Goal: Find specific page/section: Find specific page/section

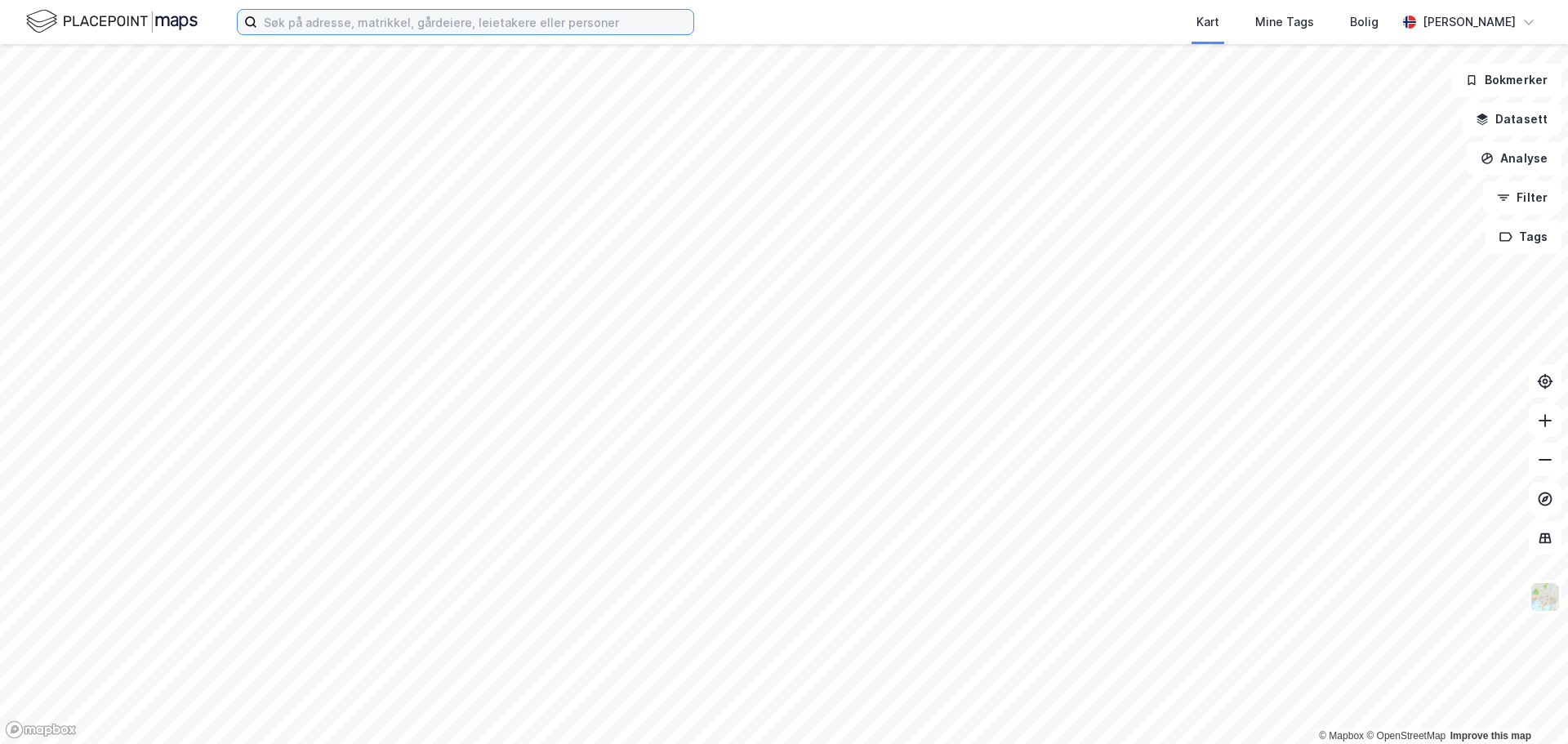
click at [438, 20] on input at bounding box center [476, 22] width 436 height 25
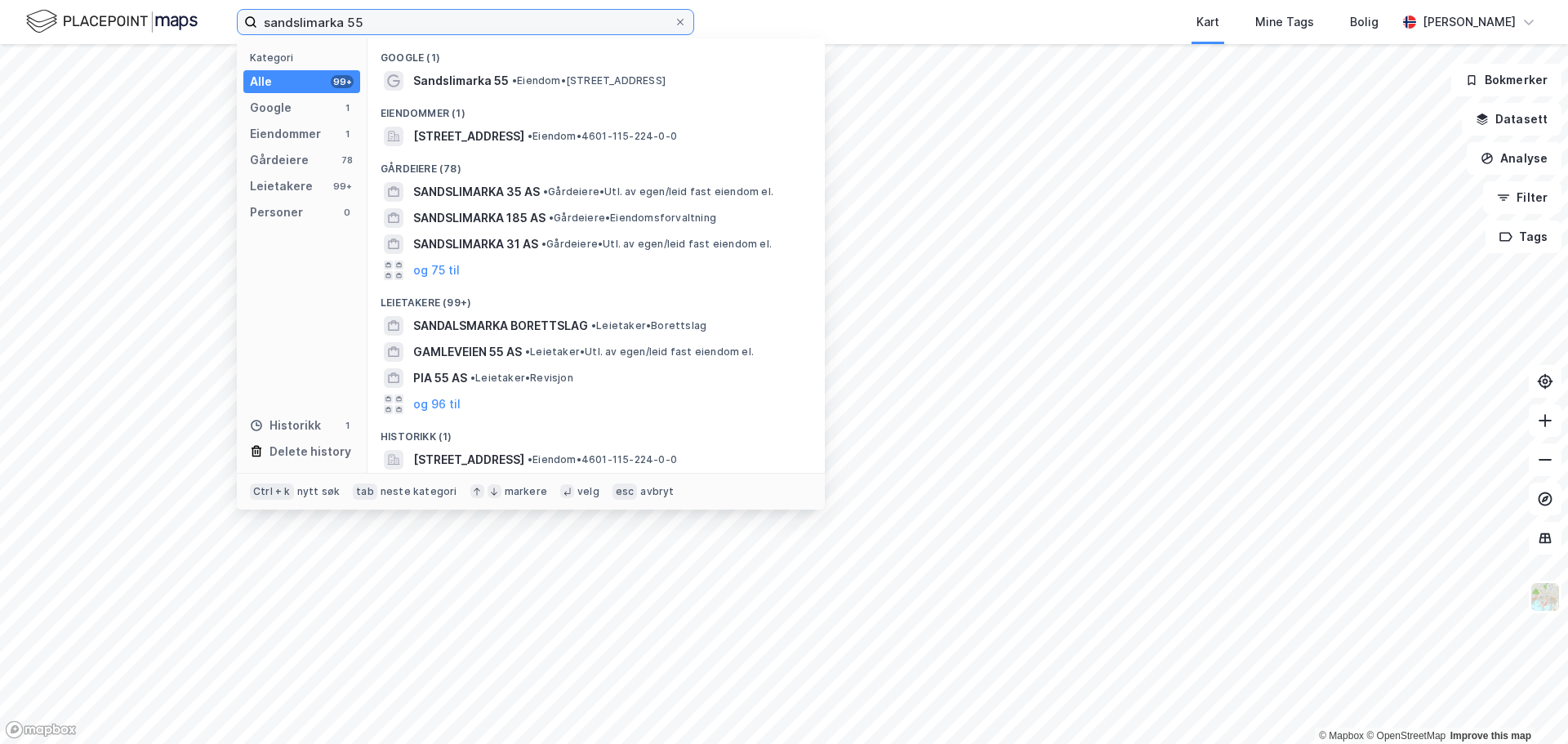
type input "sandslimarka 55"
click at [503, 134] on span "[STREET_ADDRESS]" at bounding box center [468, 137] width 111 height 20
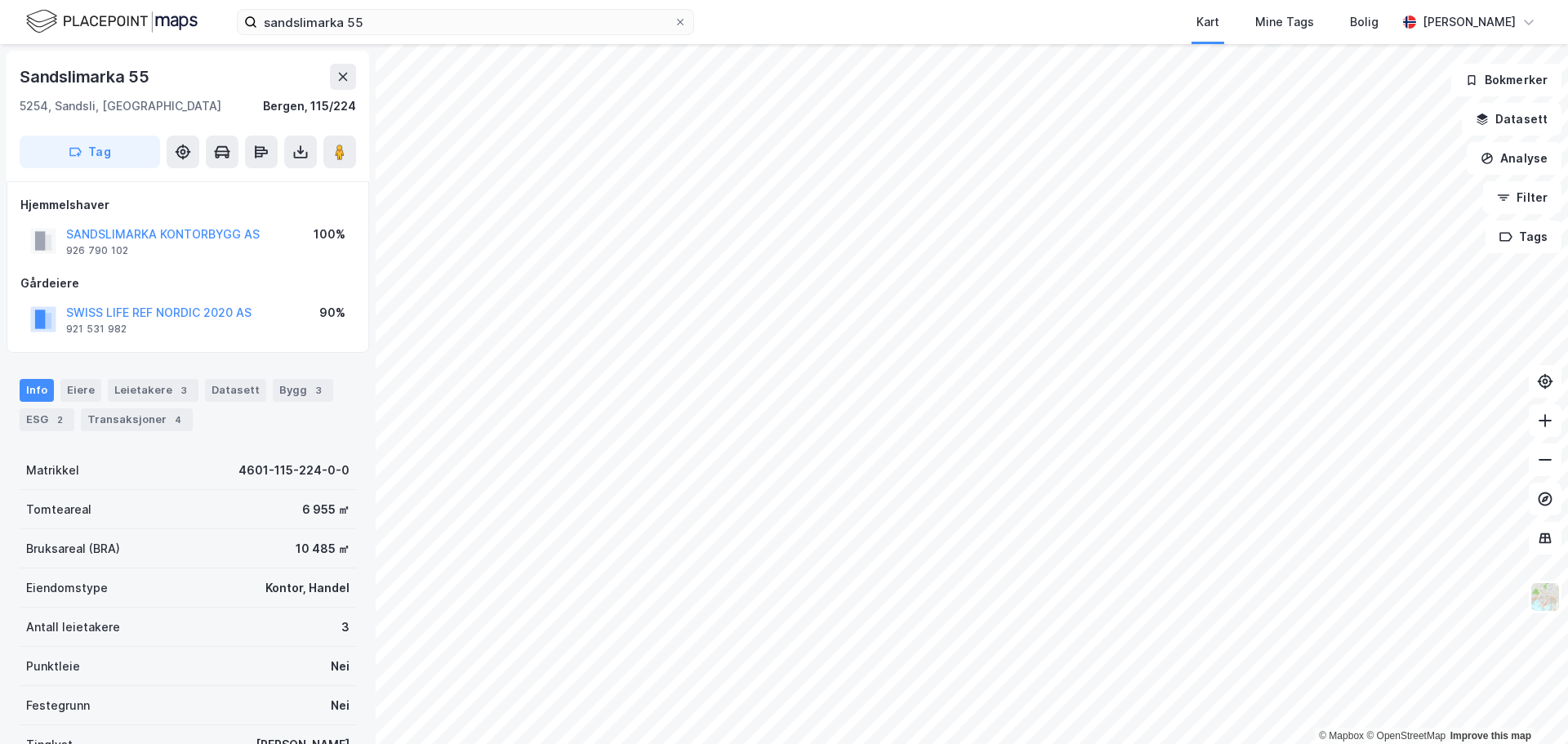
click at [340, 78] on icon at bounding box center [342, 76] width 13 height 13
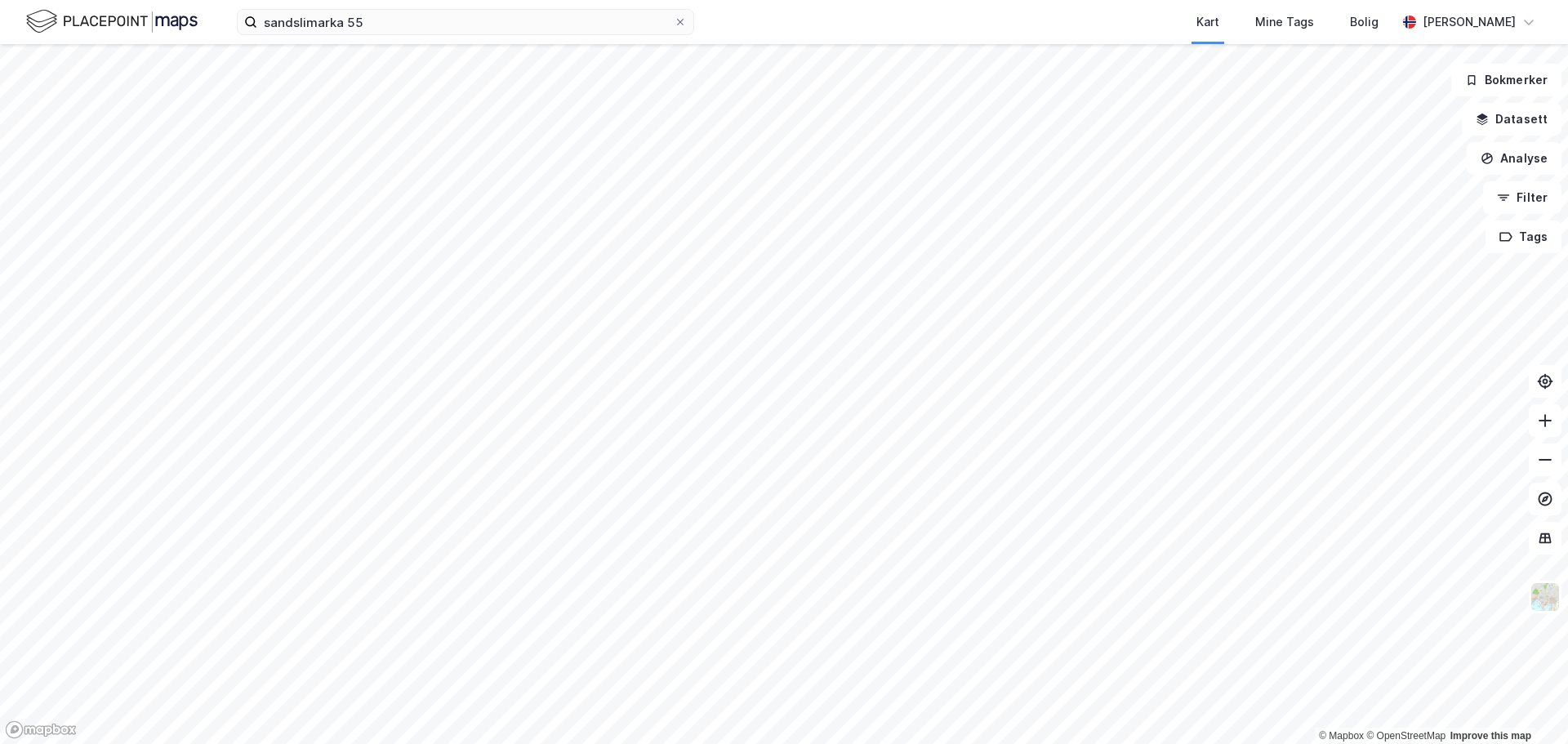
click at [1549, 602] on img at bounding box center [1545, 597] width 31 height 31
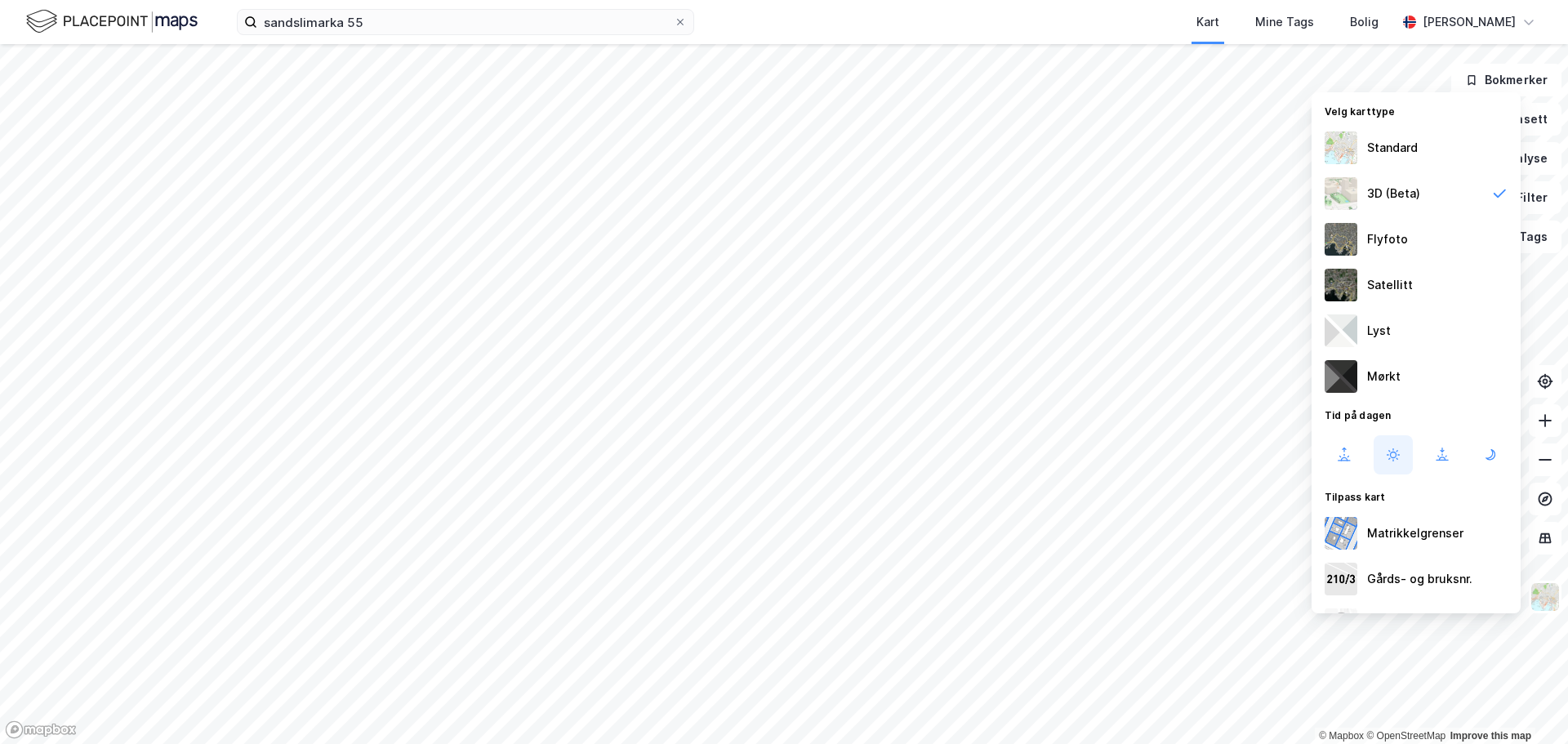
click at [1423, 157] on div "Standard" at bounding box center [1416, 147] width 209 height 46
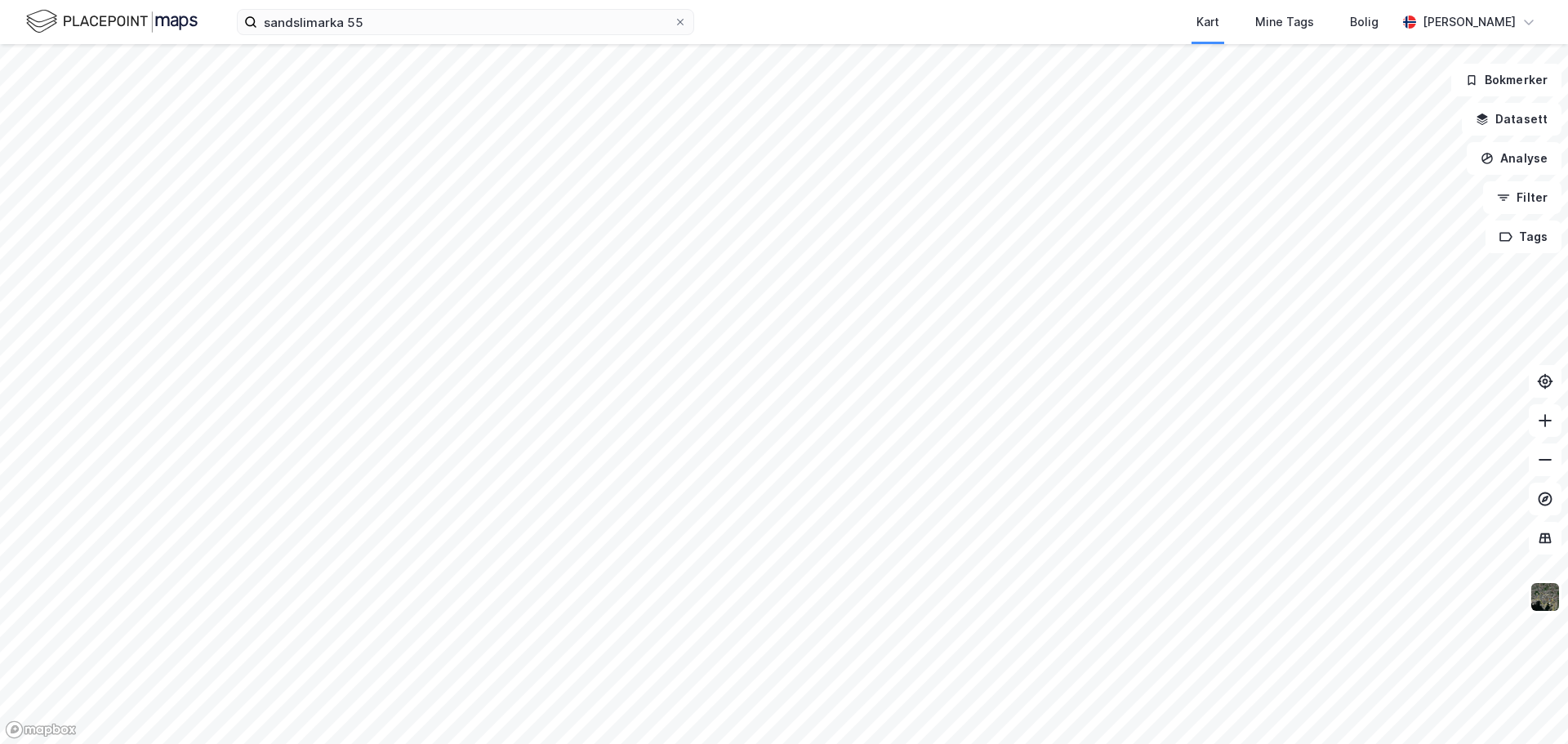
click at [1553, 602] on img at bounding box center [1545, 597] width 31 height 31
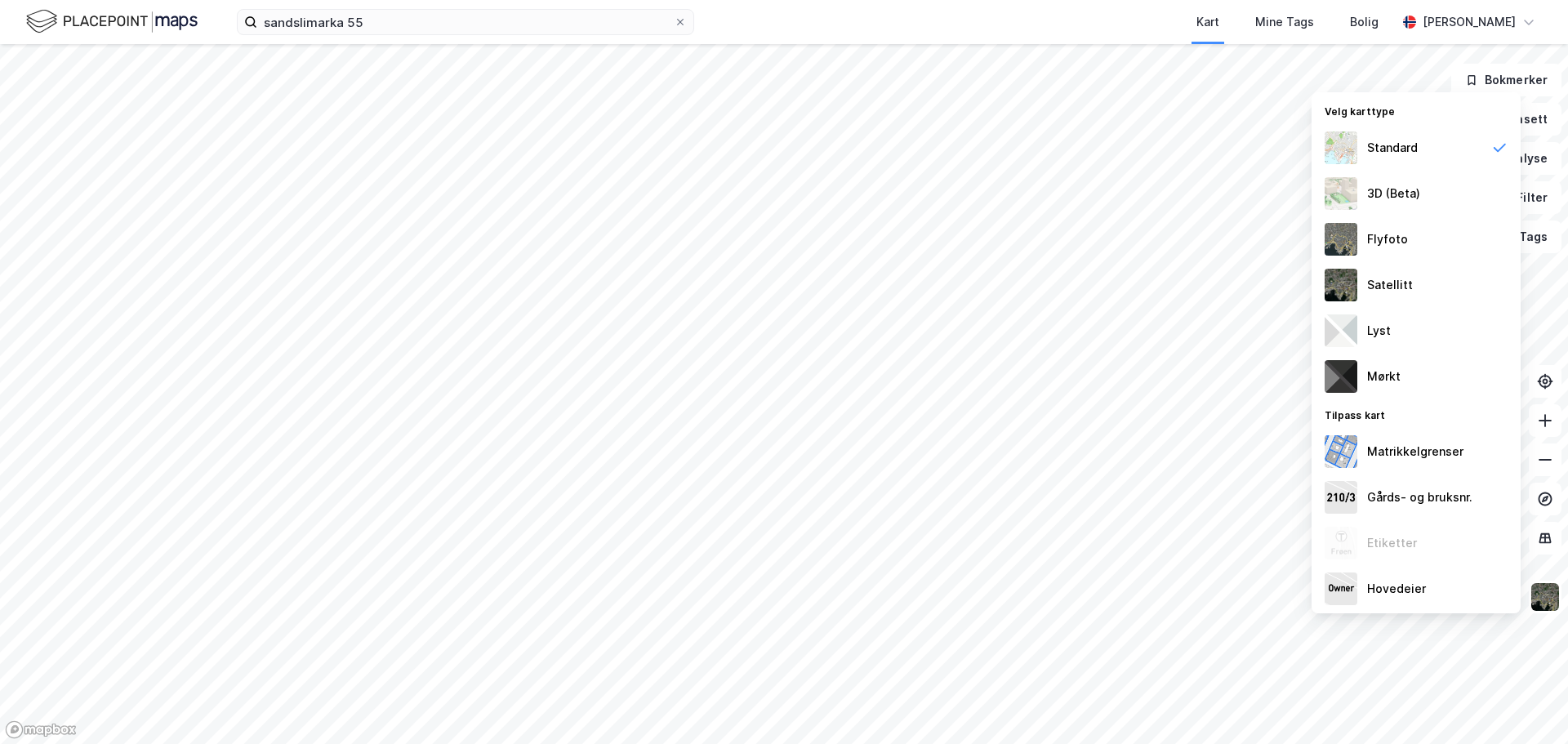
click at [1403, 325] on div "Lyst" at bounding box center [1416, 330] width 209 height 46
click at [1395, 190] on div "3D (Beta)" at bounding box center [1393, 194] width 53 height 20
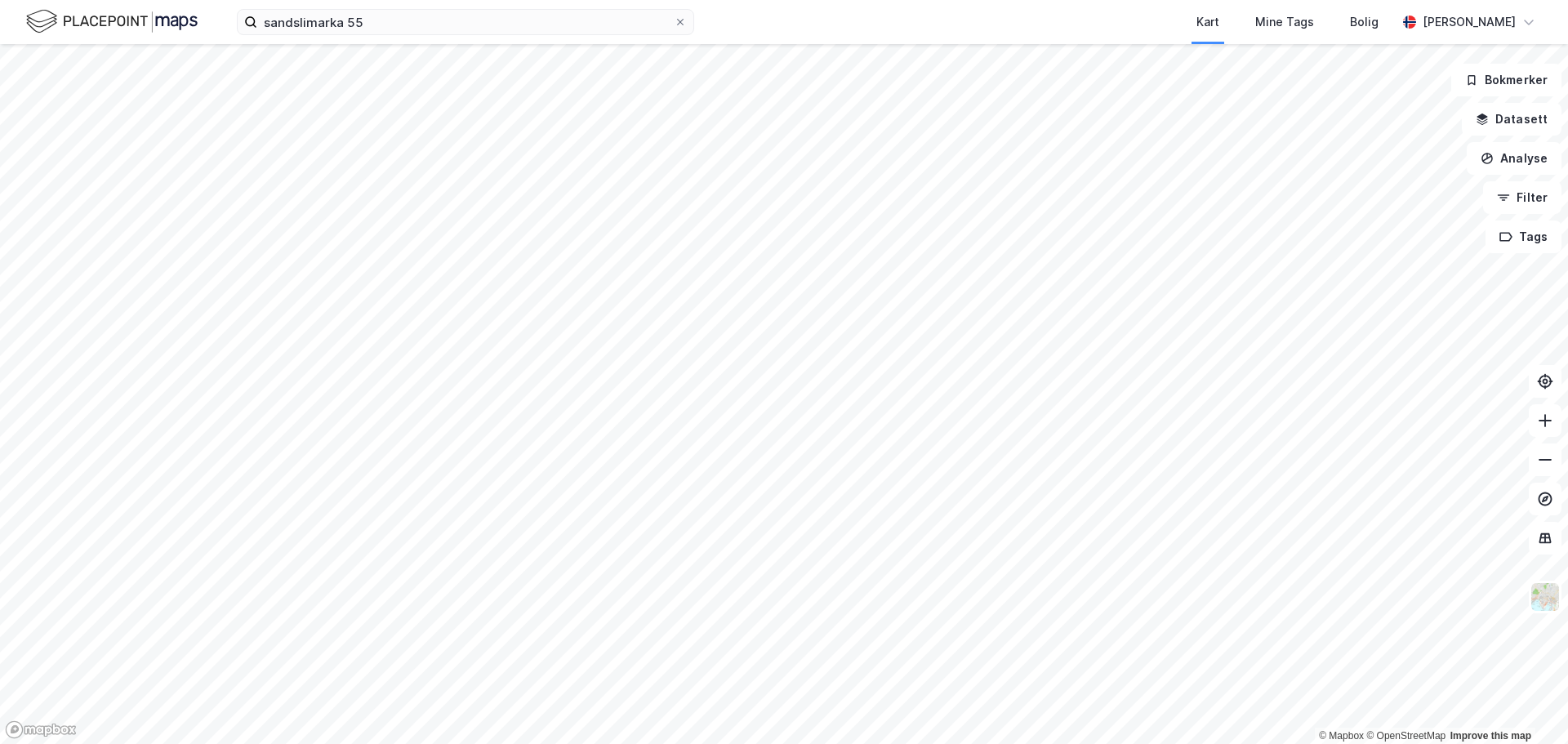
click at [1514, 115] on button "Datasett" at bounding box center [1511, 119] width 99 height 32
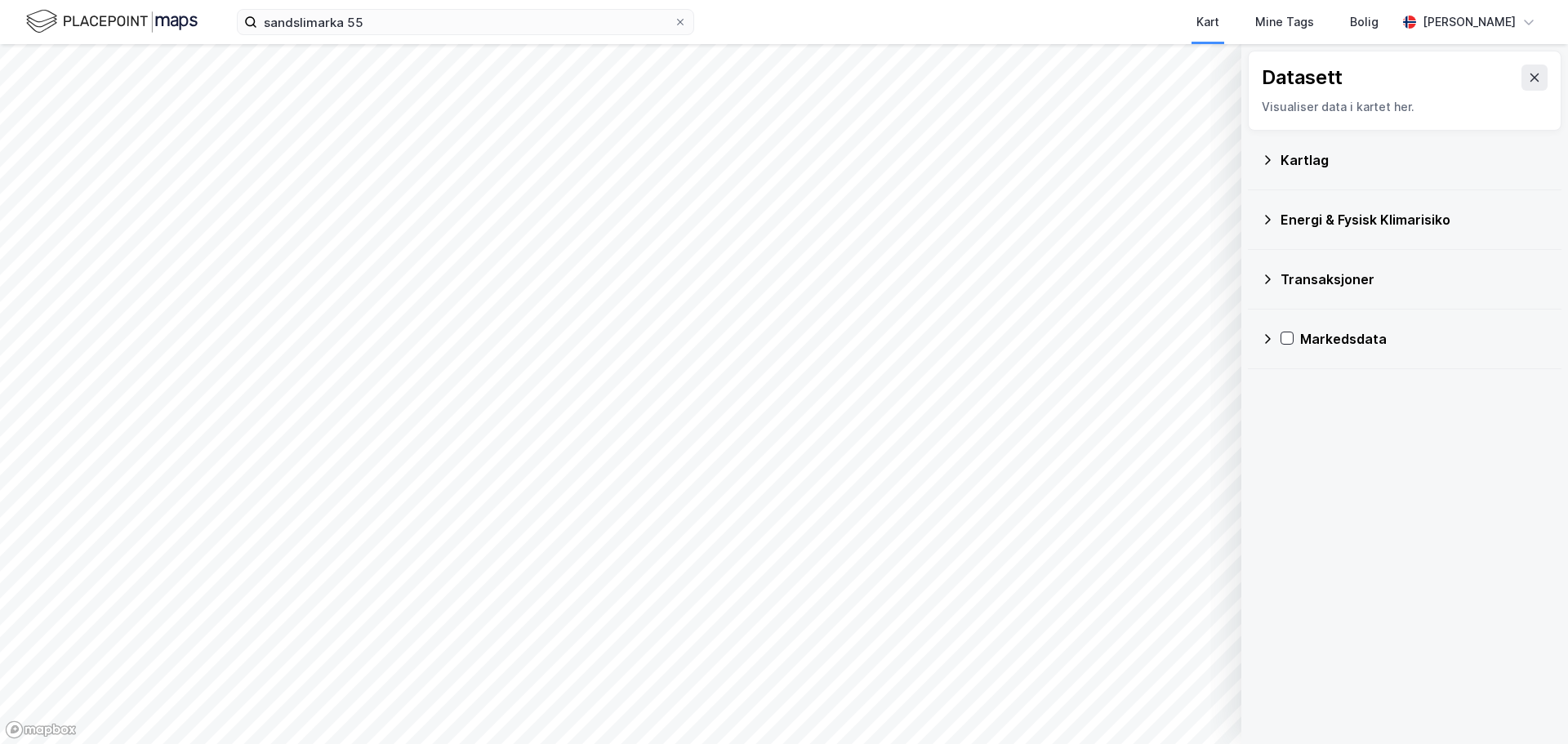
click at [1269, 162] on icon at bounding box center [1266, 159] width 13 height 13
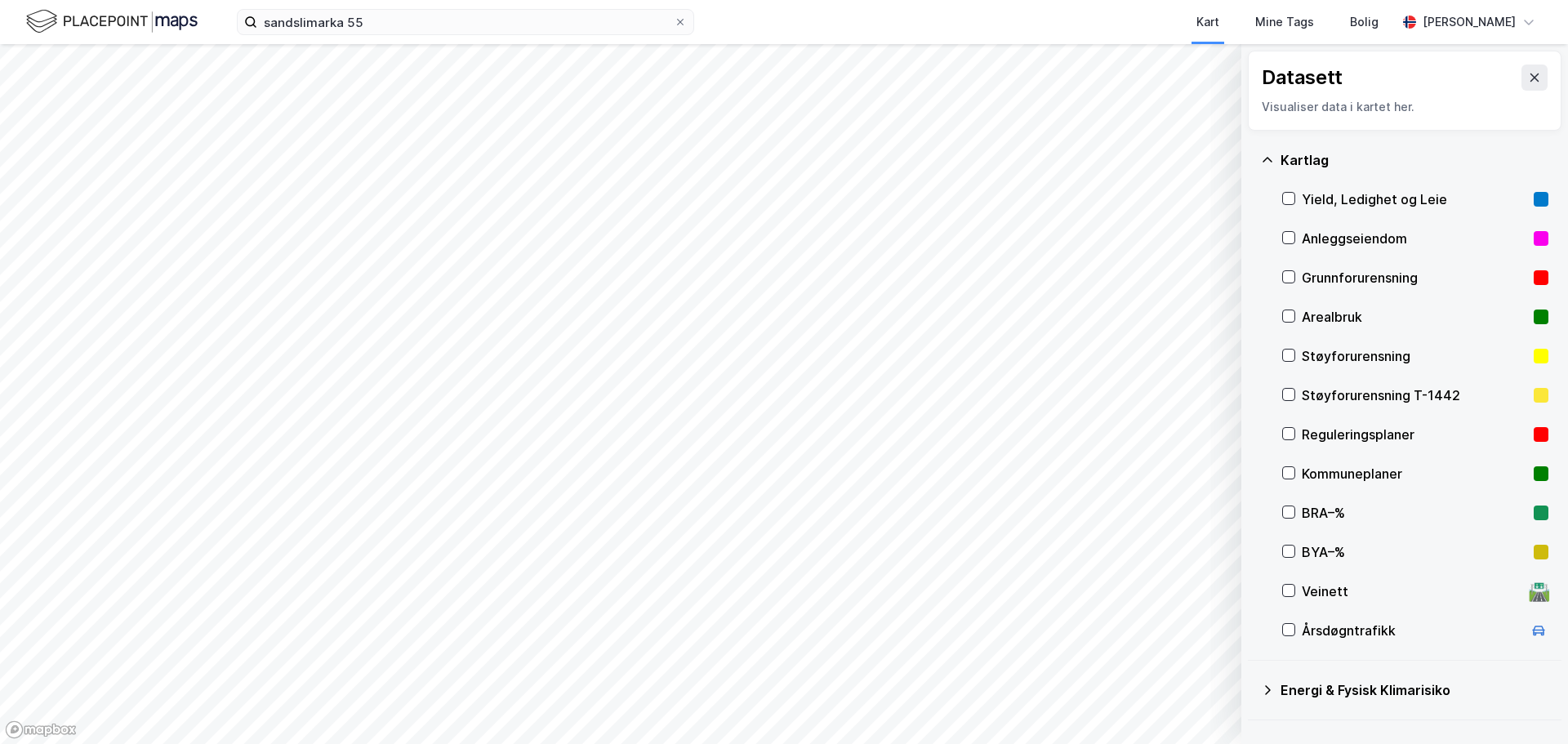
click at [1269, 162] on icon at bounding box center [1266, 159] width 13 height 13
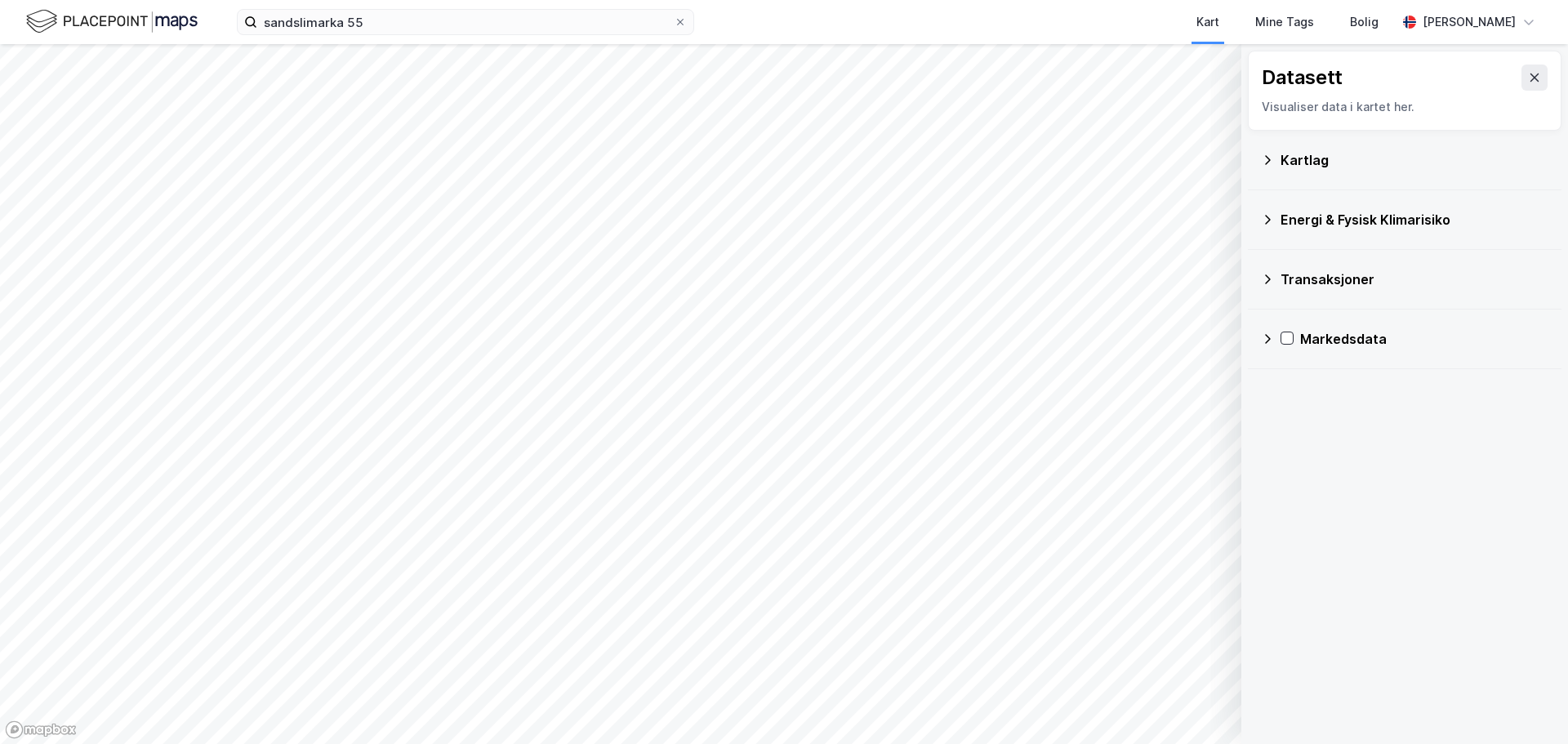
click at [1268, 158] on icon at bounding box center [1268, 159] width 6 height 9
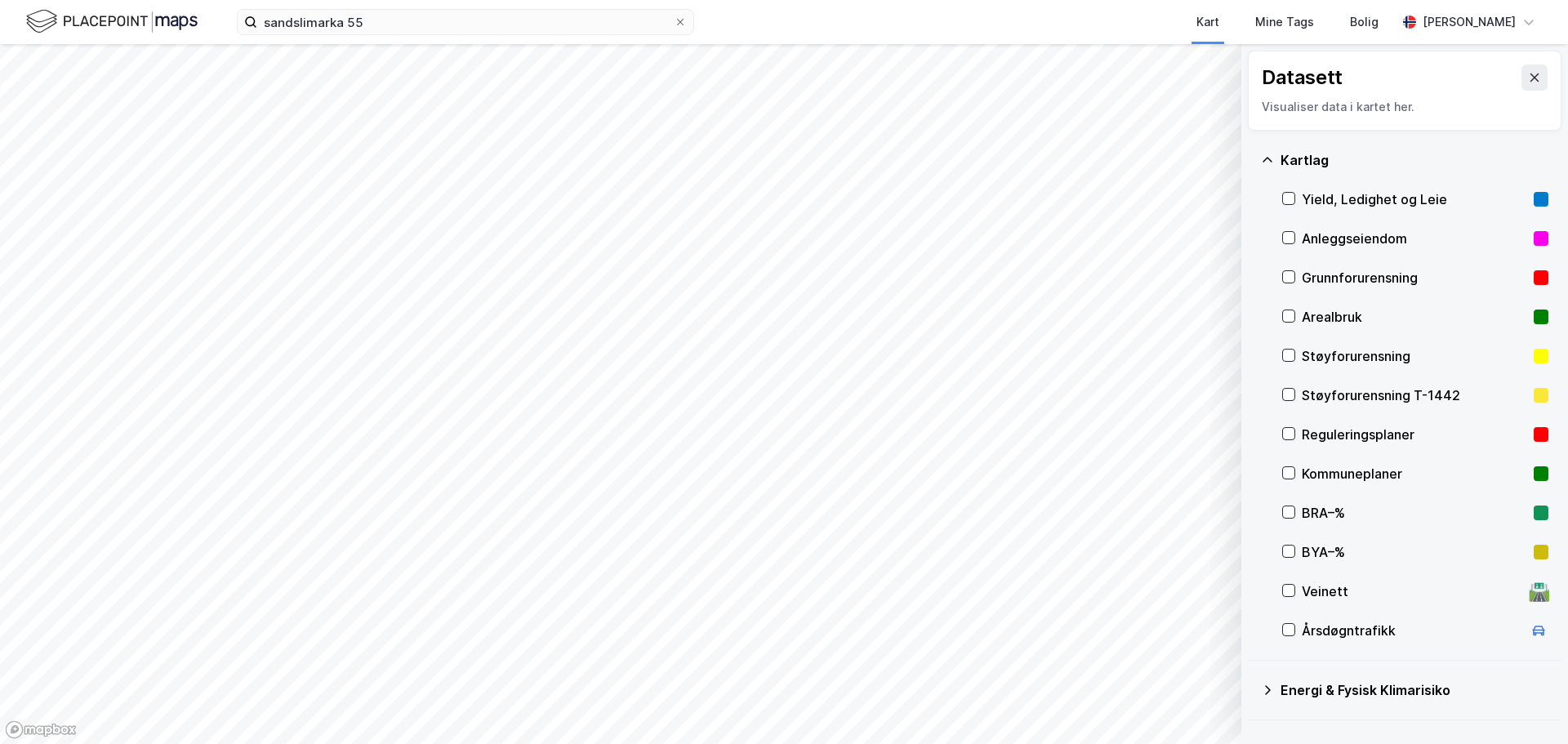
click at [1299, 587] on div "Veinett 🛣️" at bounding box center [1415, 591] width 266 height 39
click at [1295, 591] on div "Veinett 🛣️" at bounding box center [1415, 591] width 266 height 39
click at [1265, 150] on div "Kartlag" at bounding box center [1404, 160] width 287 height 39
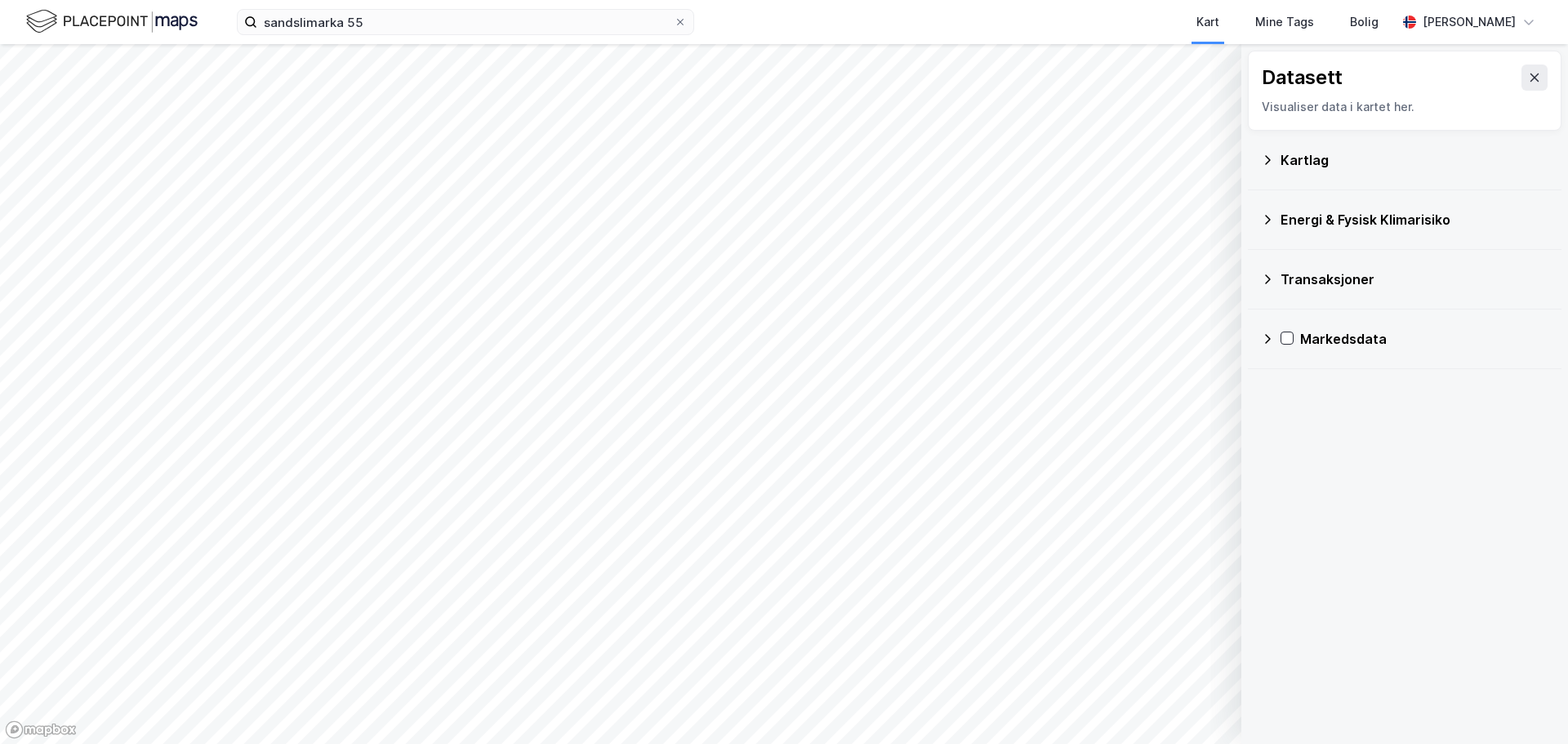
click at [1269, 346] on div "Markedsdata" at bounding box center [1404, 339] width 287 height 39
click at [1270, 225] on icon at bounding box center [1266, 219] width 13 height 13
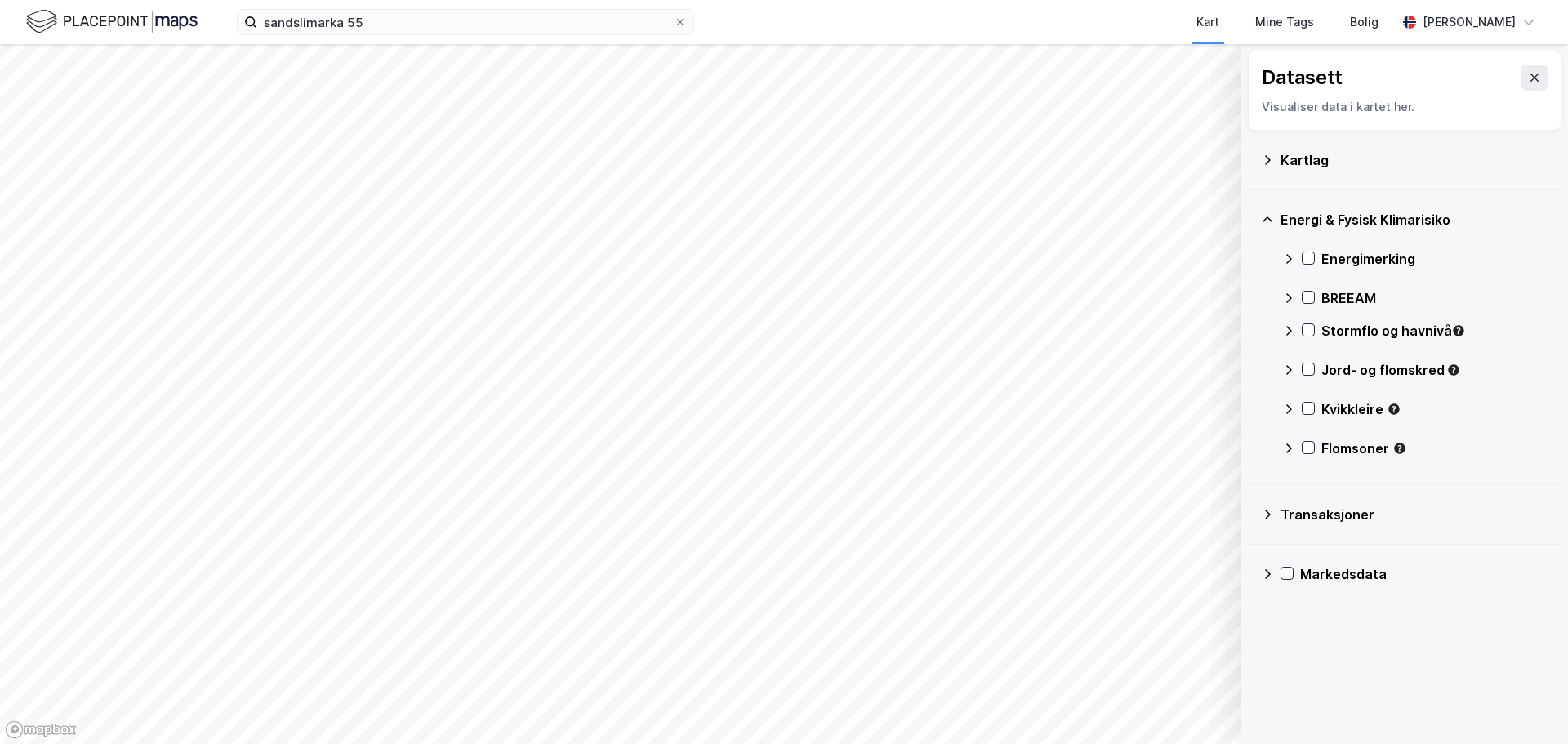
click at [1270, 225] on icon at bounding box center [1266, 219] width 13 height 13
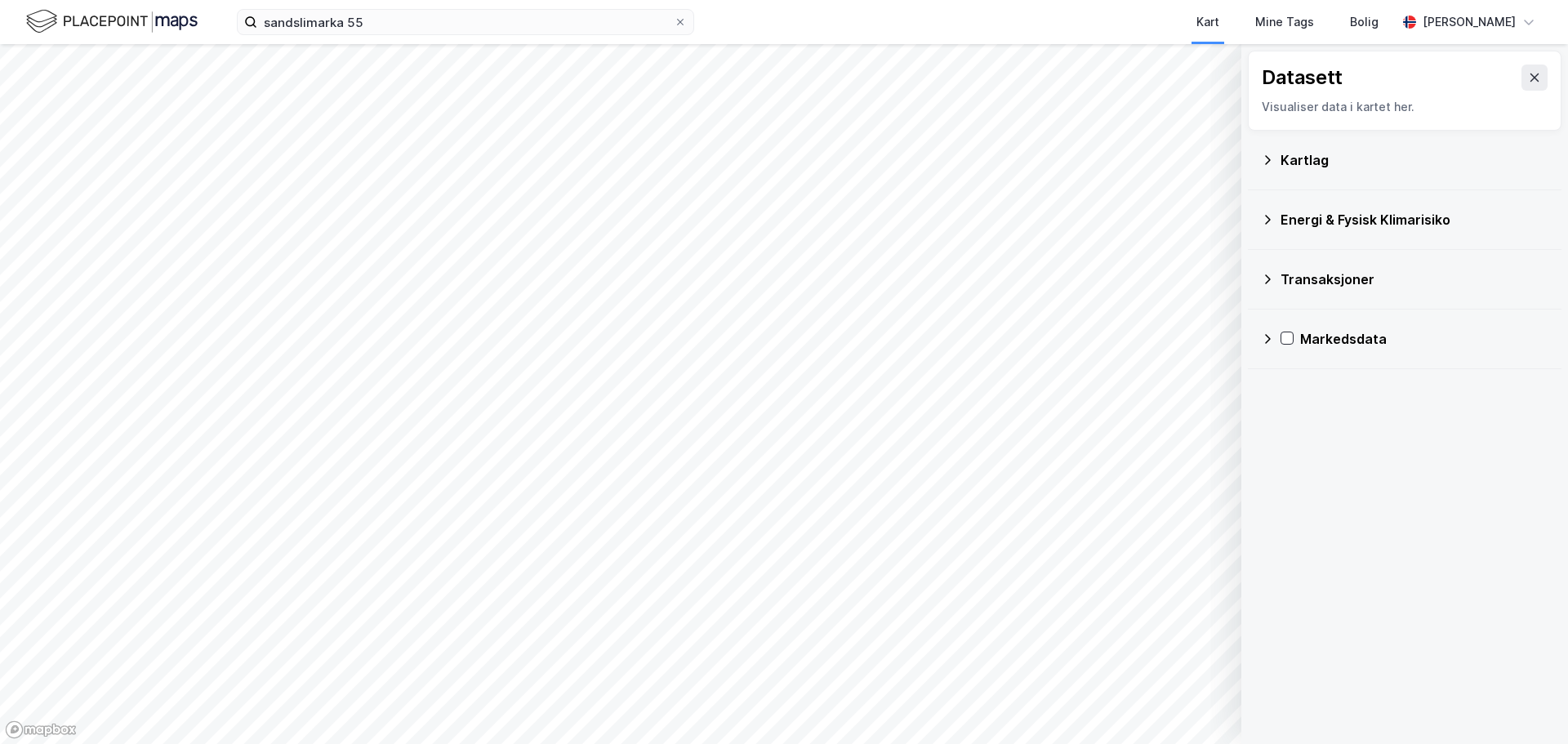
click at [1526, 85] on button at bounding box center [1534, 78] width 27 height 27
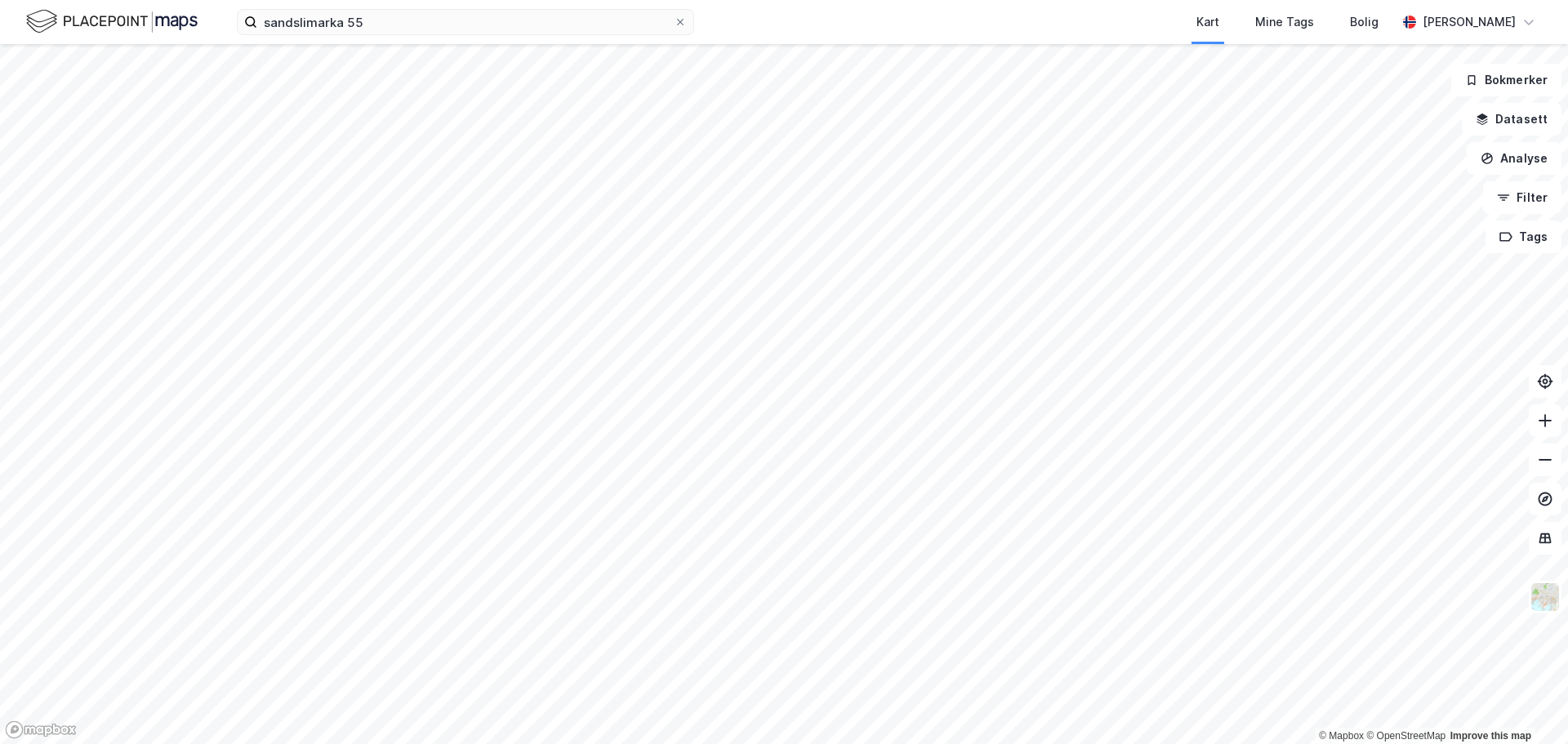
click at [1546, 544] on icon at bounding box center [1544, 538] width 17 height 17
click at [1536, 596] on img at bounding box center [1545, 597] width 31 height 31
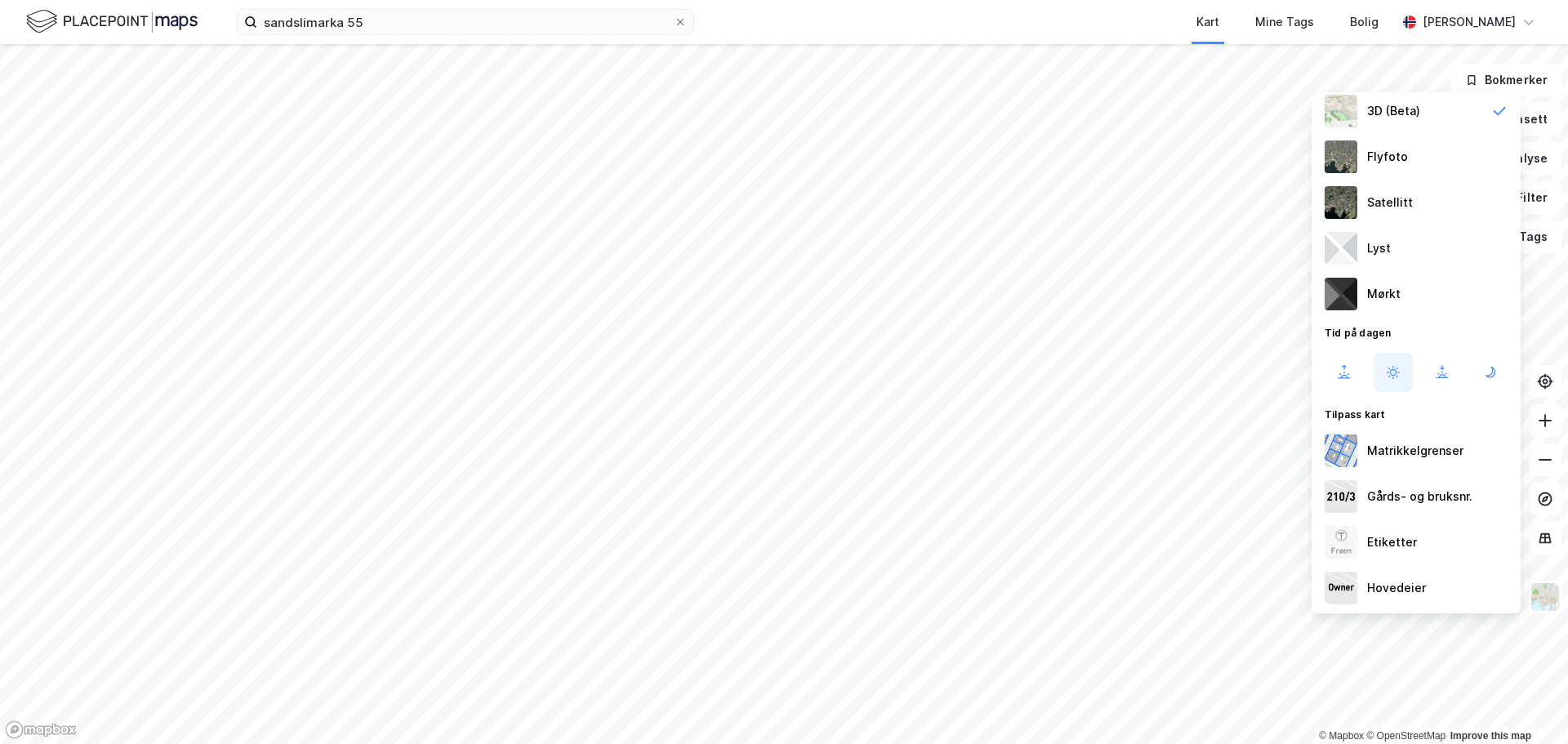
scroll to position [84, 0]
click at [1391, 549] on div "Etiketter" at bounding box center [1391, 542] width 50 height 20
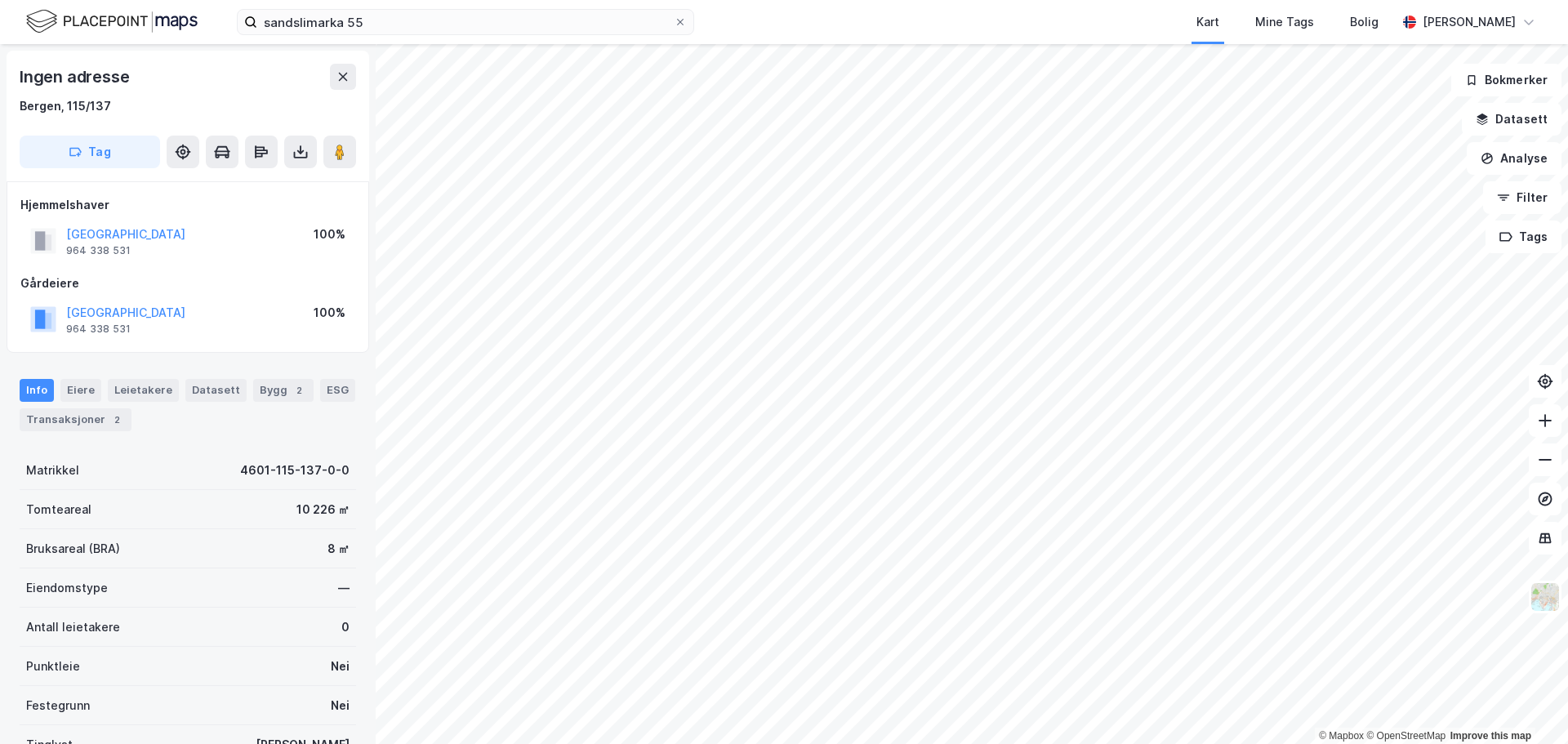
click at [1540, 603] on img at bounding box center [1545, 597] width 31 height 31
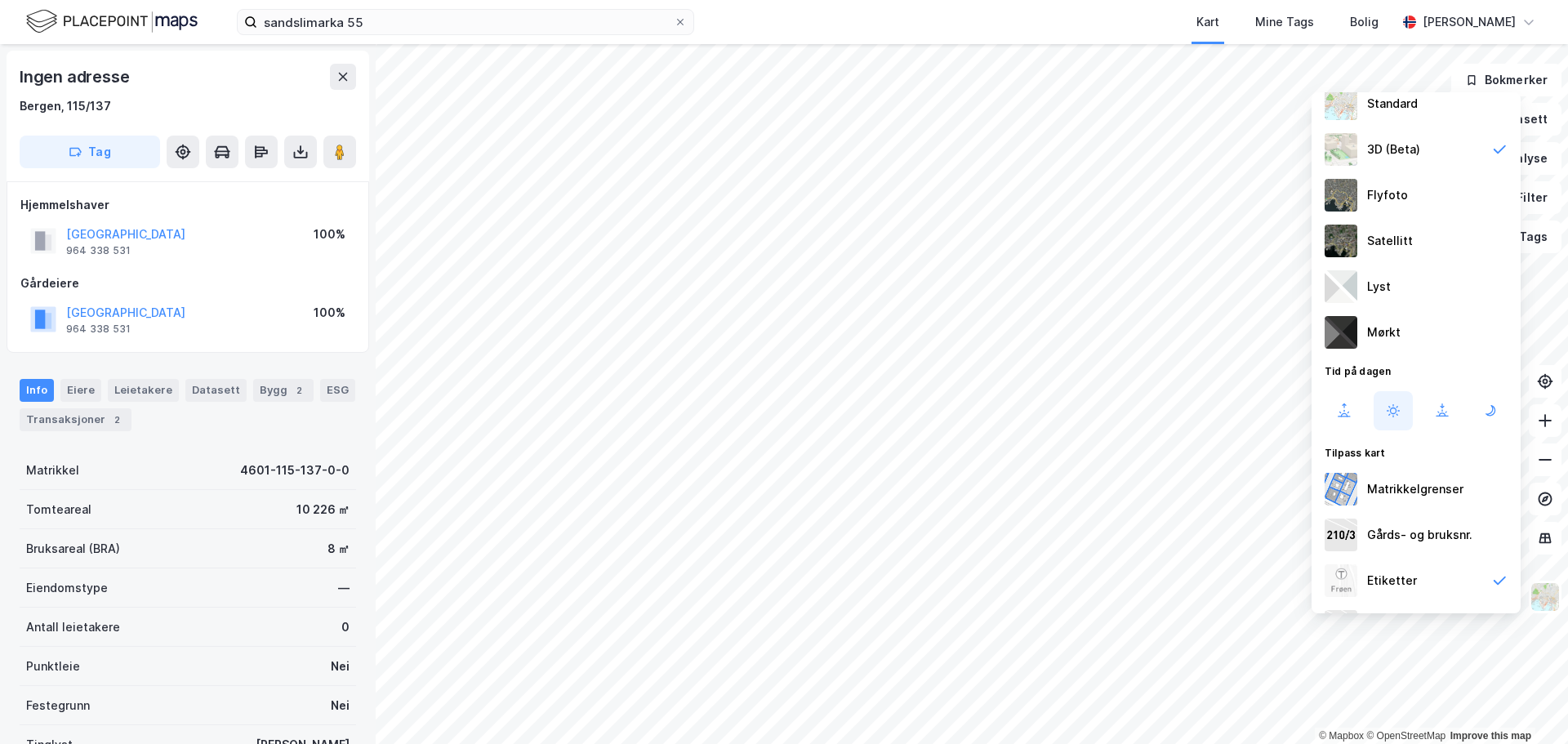
scroll to position [84, 0]
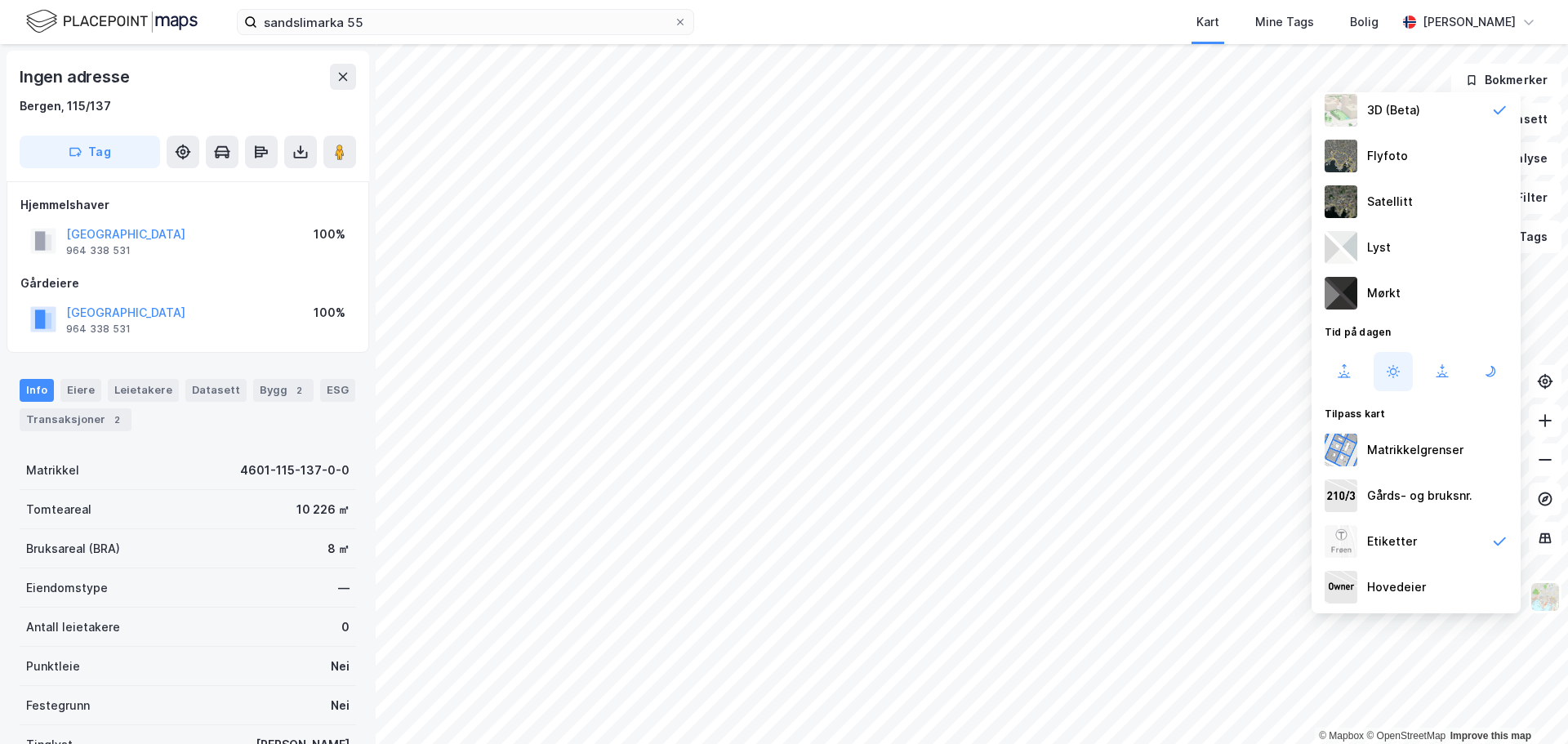
click at [1426, 547] on div "Etiketter" at bounding box center [1416, 541] width 209 height 46
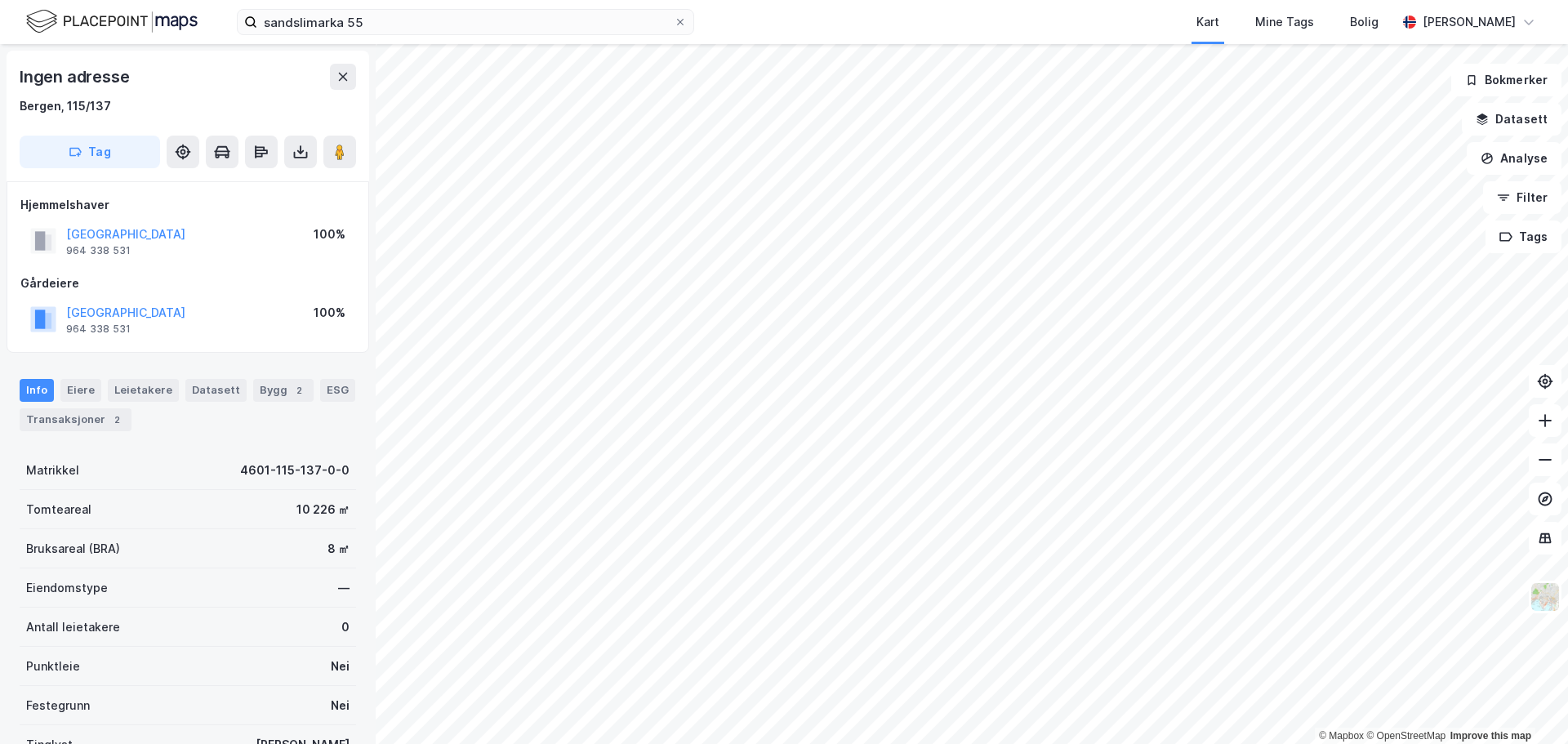
click at [341, 70] on button at bounding box center [343, 77] width 27 height 27
